Goal: Task Accomplishment & Management: Manage account settings

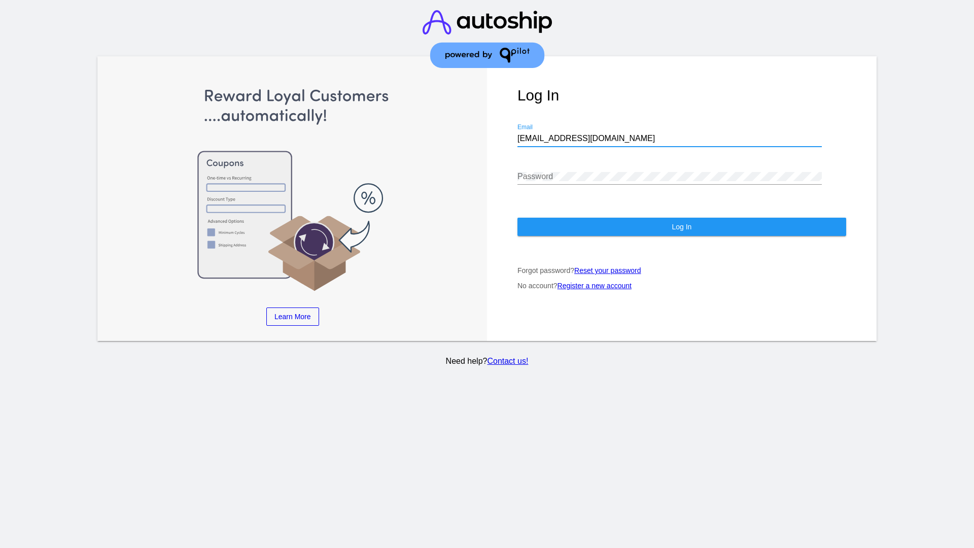
type input "[EMAIL_ADDRESS][DOMAIN_NAME]"
click at [681, 227] on span "Log In" at bounding box center [681, 227] width 20 height 8
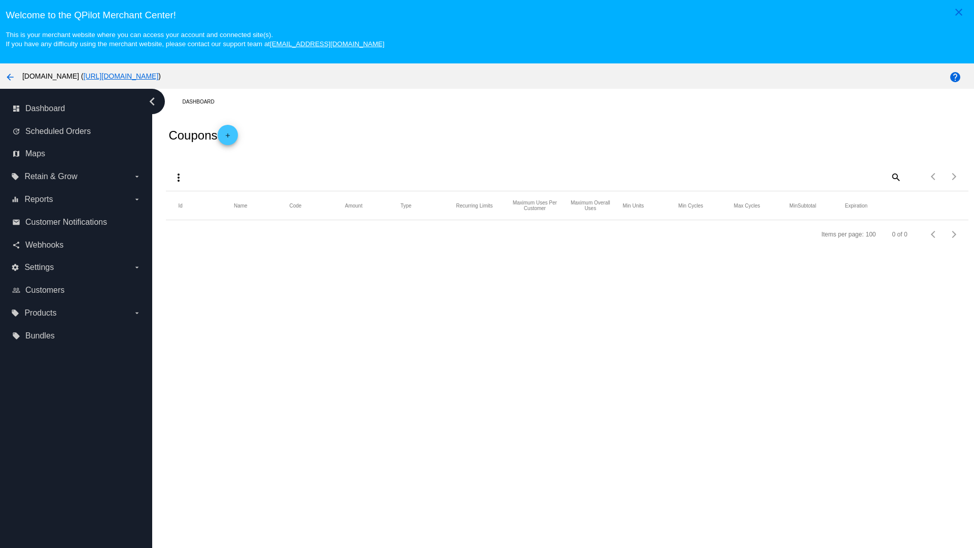
click at [179, 177] on mat-icon "more_vert" at bounding box center [178, 177] width 12 height 12
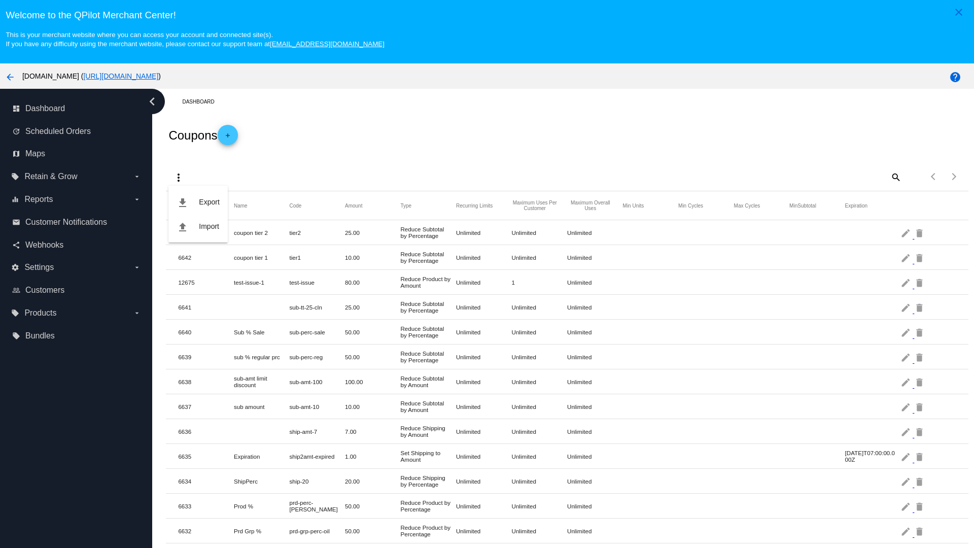
click at [198, 226] on button "file_upload Import" at bounding box center [197, 226] width 59 height 24
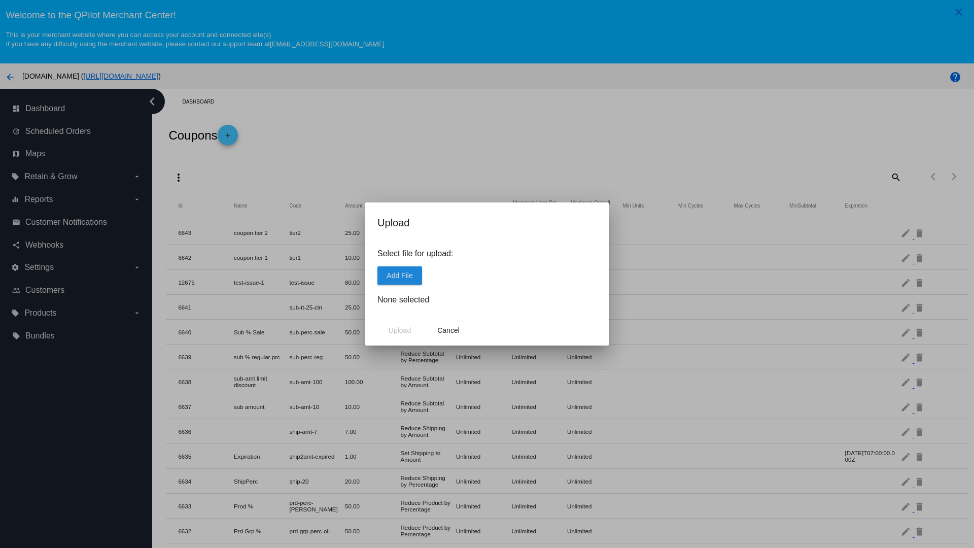
click at [400, 275] on span "Add File" at bounding box center [399, 275] width 26 height 8
click at [400, 330] on span "Upload" at bounding box center [399, 330] width 22 height 8
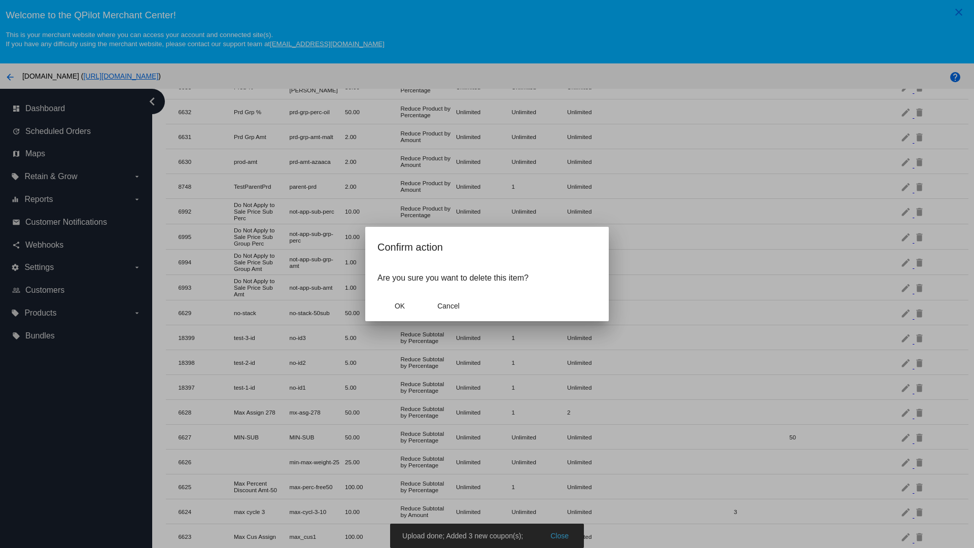
click at [400, 306] on span "OK" at bounding box center [400, 306] width 10 height 8
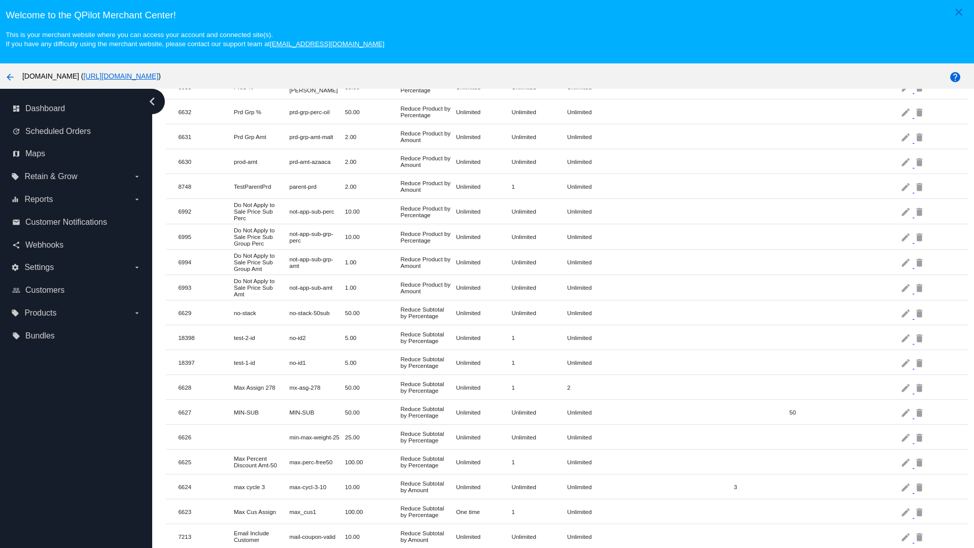
click at [920, 337] on mat-icon "delete" at bounding box center [920, 338] width 12 height 16
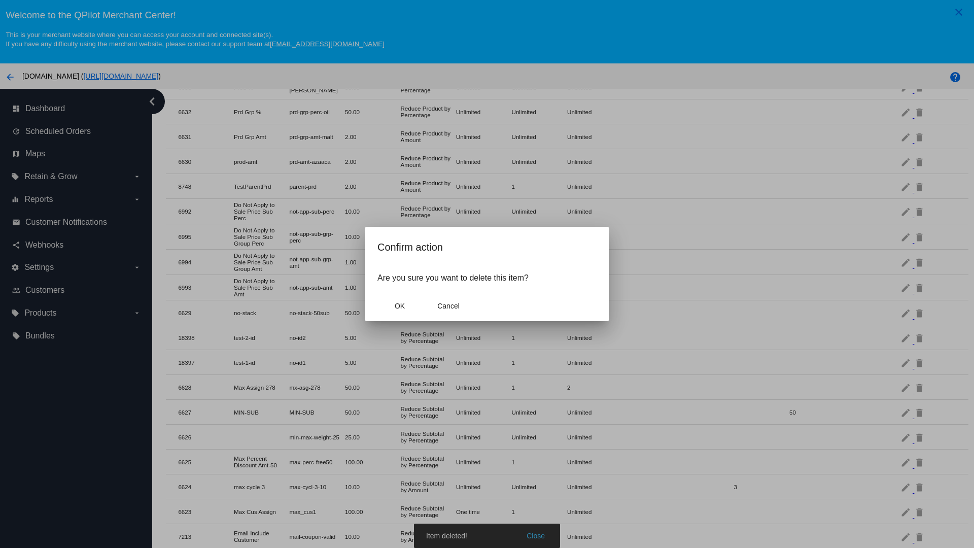
click at [400, 306] on span "OK" at bounding box center [400, 306] width 10 height 8
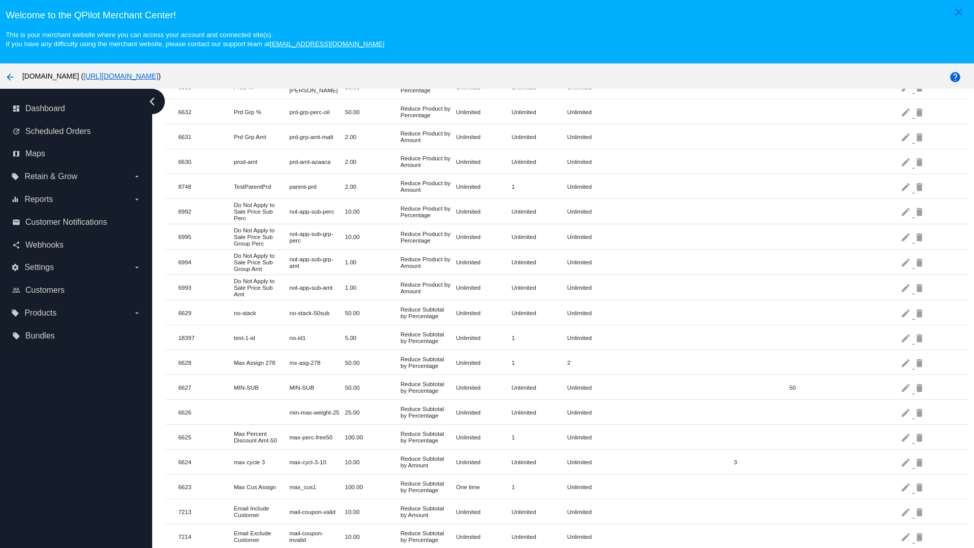
click at [920, 337] on mat-icon "delete" at bounding box center [920, 338] width 12 height 16
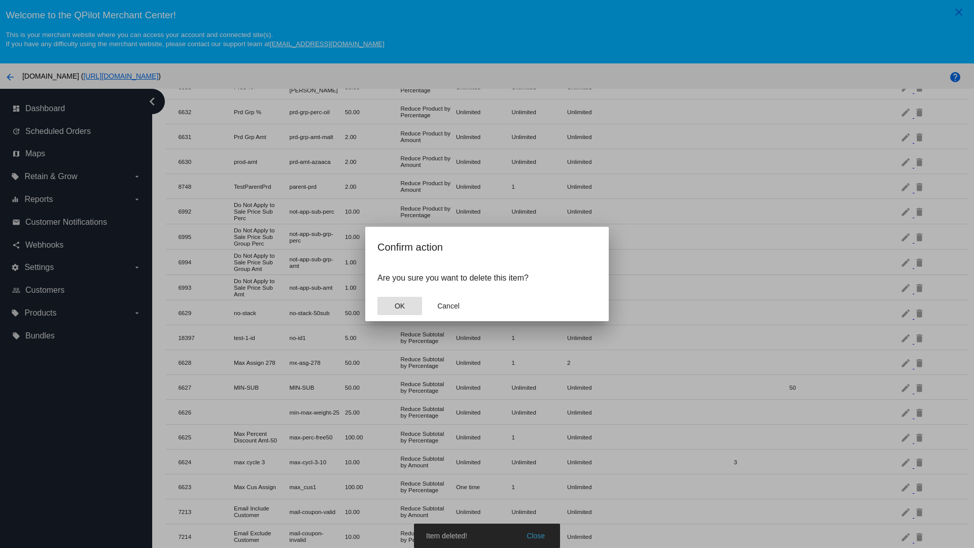
click at [400, 306] on span "OK" at bounding box center [400, 306] width 10 height 8
